Goal: Transaction & Acquisition: Book appointment/travel/reservation

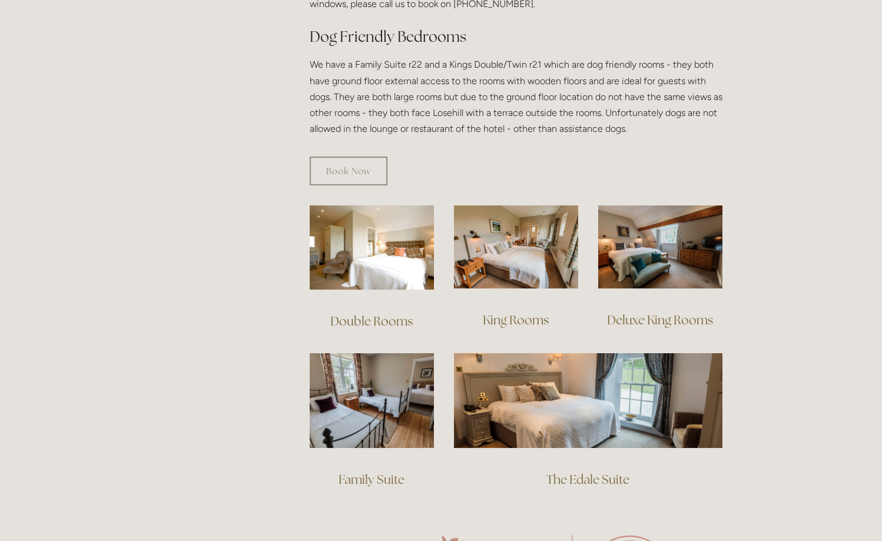
scroll to position [661, 0]
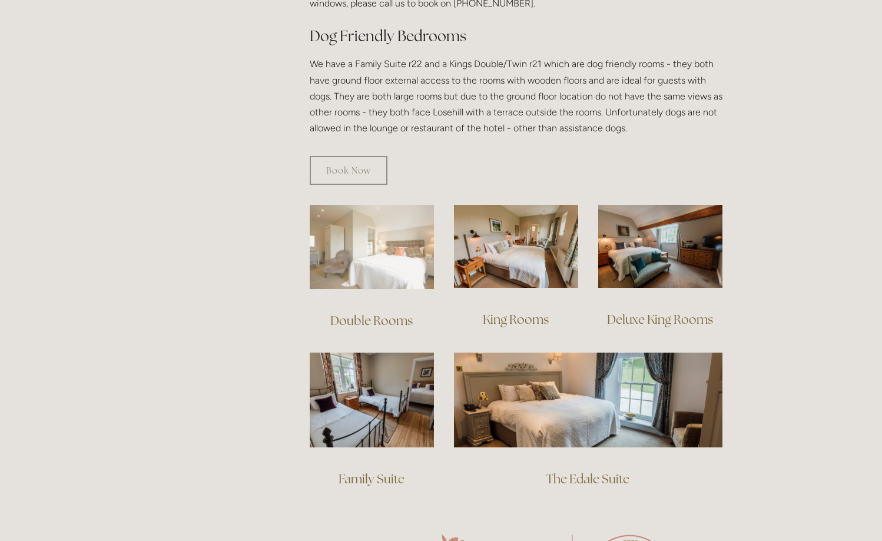
click at [378, 237] on img at bounding box center [372, 247] width 124 height 84
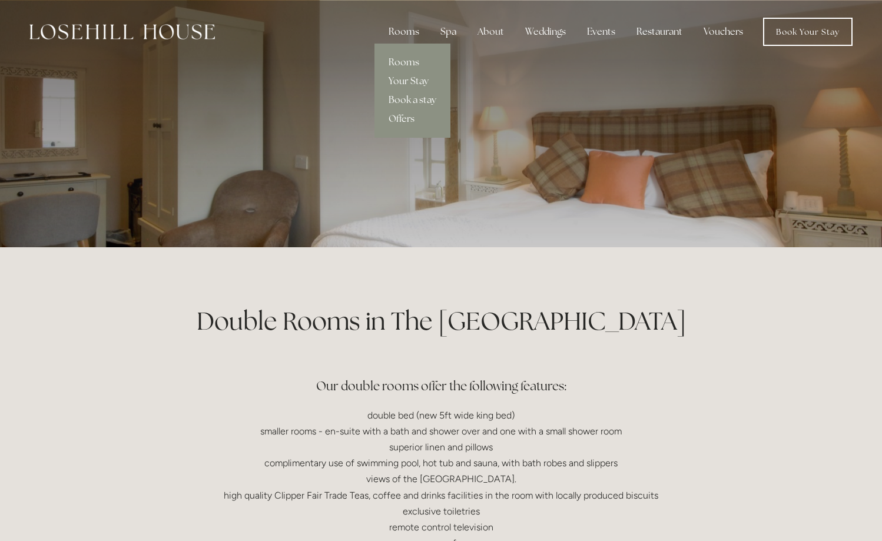
click at [401, 32] on div "Rooms" at bounding box center [403, 32] width 49 height 24
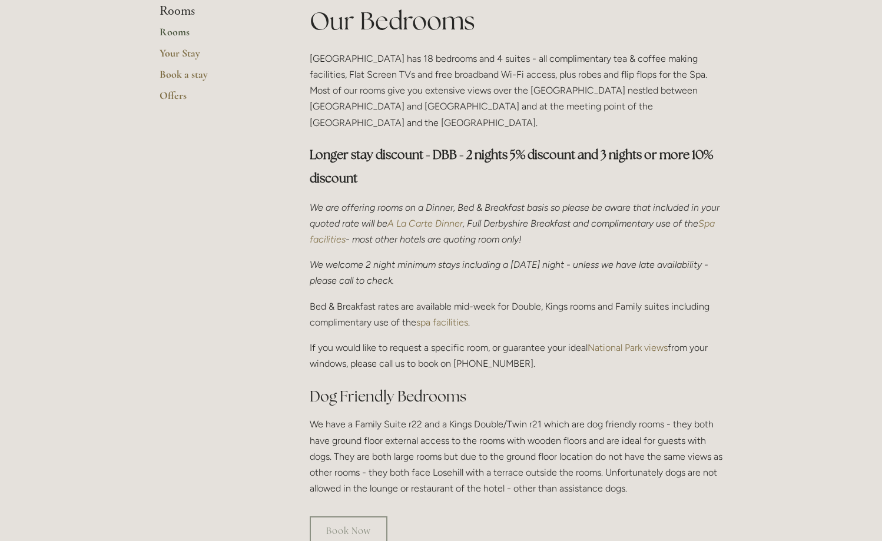
scroll to position [601, 0]
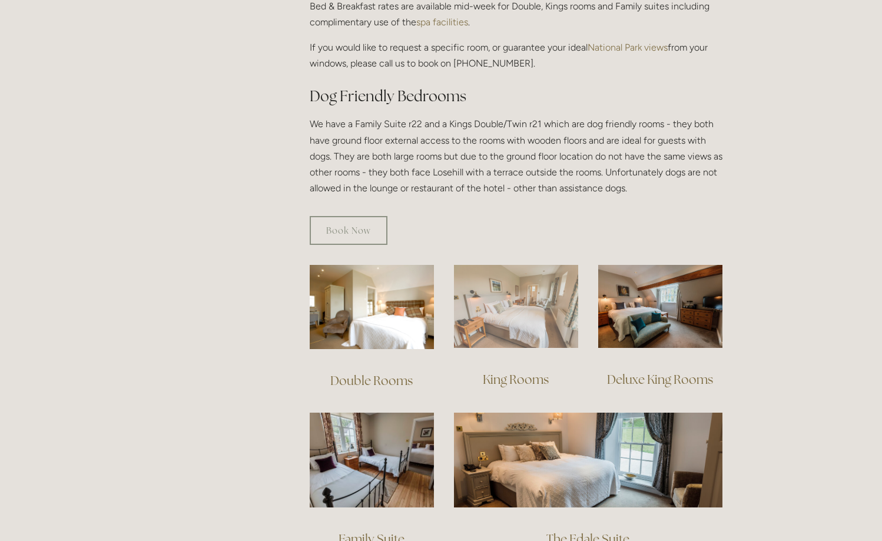
click at [503, 300] on img at bounding box center [516, 306] width 124 height 83
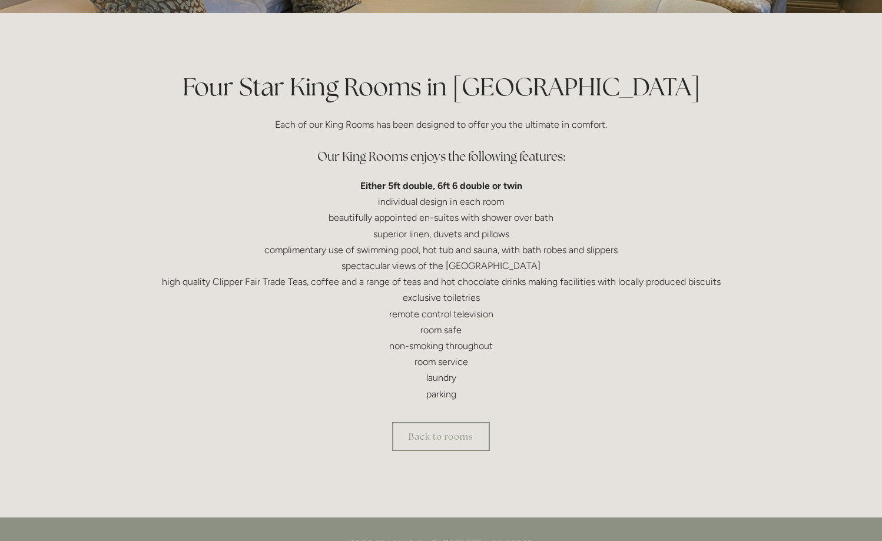
scroll to position [240, 0]
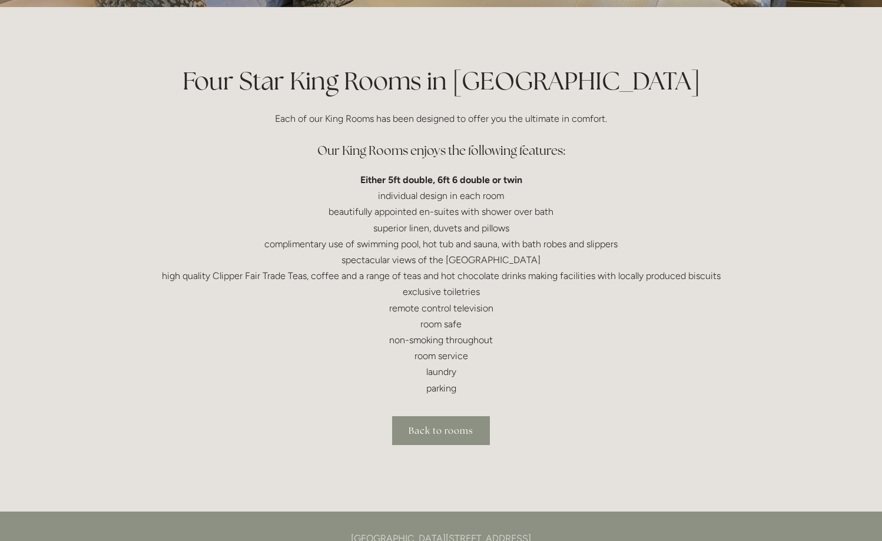
click at [458, 435] on link "Back to rooms" at bounding box center [441, 430] width 98 height 29
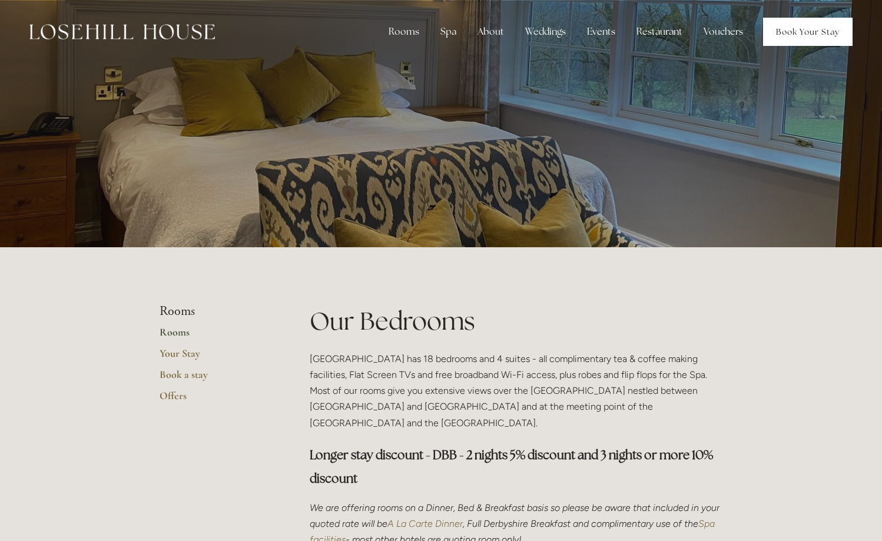
click at [805, 33] on link "Book Your Stay" at bounding box center [807, 32] width 89 height 28
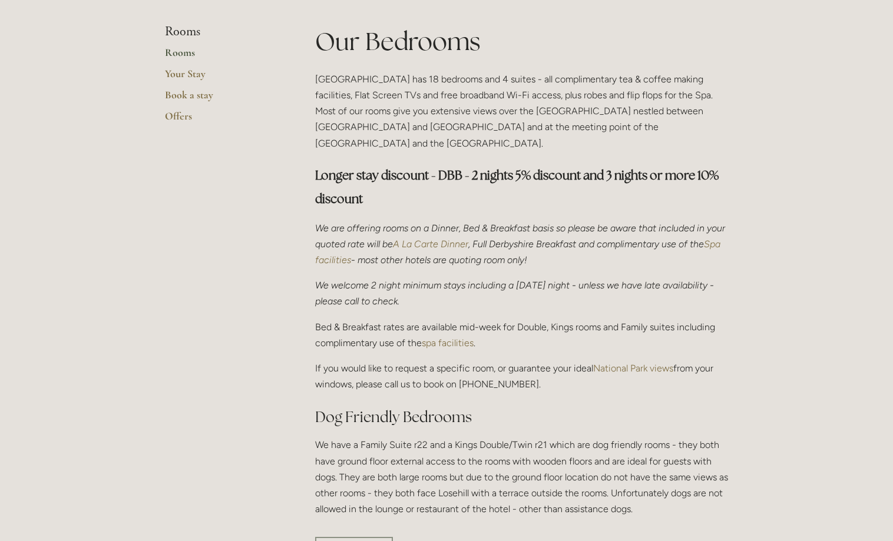
scroll to position [120, 0]
